Goal: Book appointment/travel/reservation

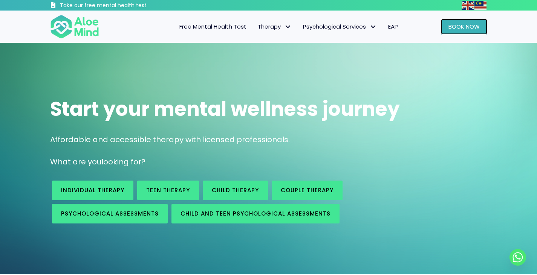
click at [469, 27] on span "Book Now" at bounding box center [463, 27] width 31 height 8
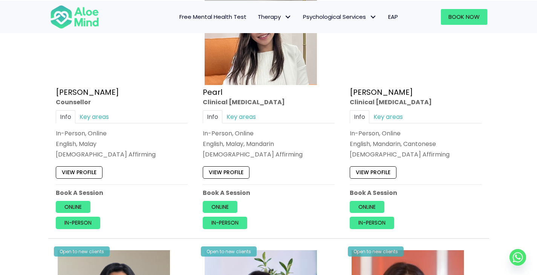
scroll to position [1582, 0]
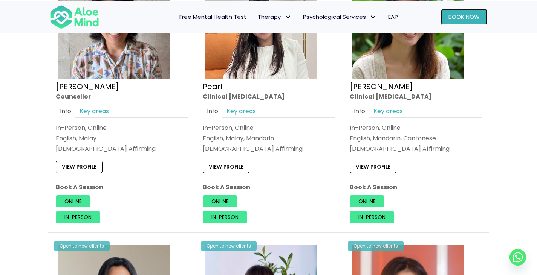
click at [461, 17] on span "Book Now" at bounding box center [463, 17] width 31 height 8
